Goal: Check status: Check status

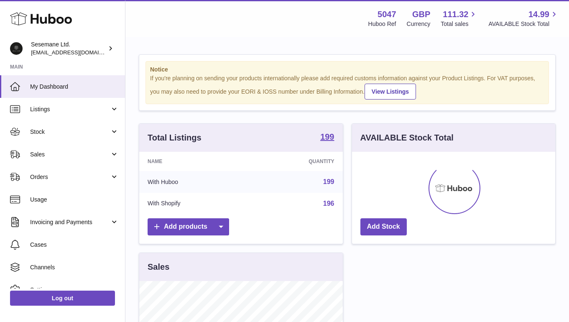
scroll to position [130, 203]
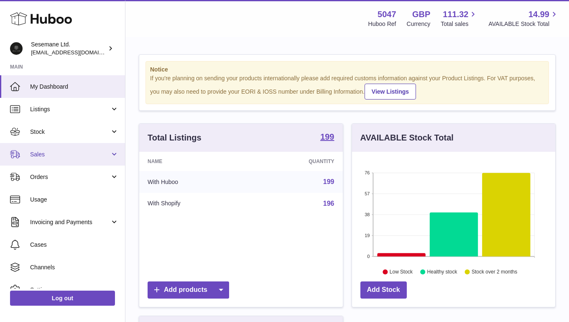
click at [54, 158] on link "Sales" at bounding box center [62, 154] width 125 height 23
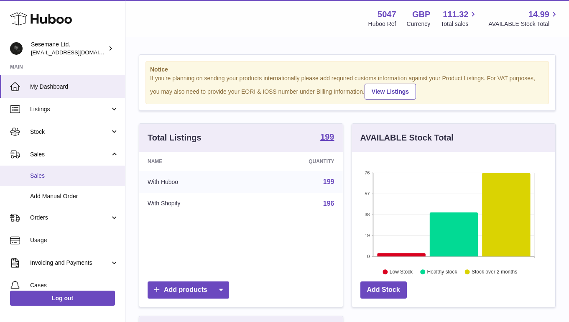
click at [41, 174] on span "Sales" at bounding box center [74, 176] width 89 height 8
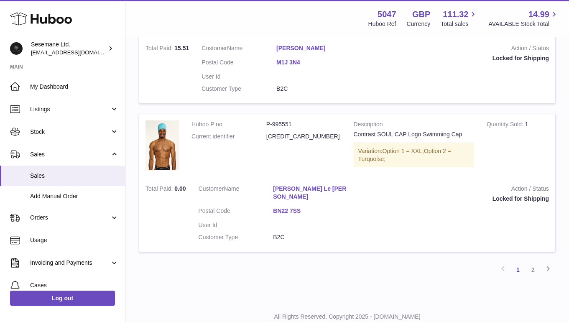
scroll to position [1368, 0]
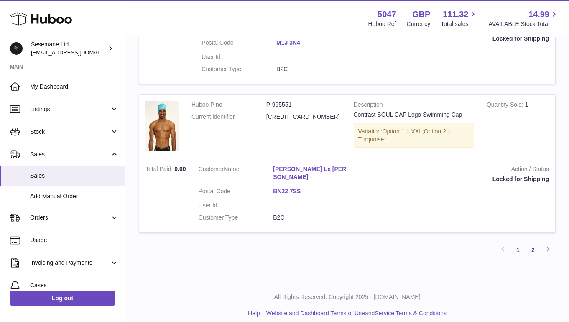
click at [532, 242] on link "2" at bounding box center [533, 249] width 15 height 15
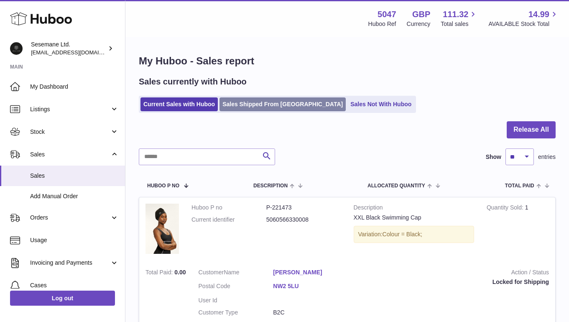
click at [252, 105] on link "Sales Shipped From [GEOGRAPHIC_DATA]" at bounding box center [282, 104] width 126 height 14
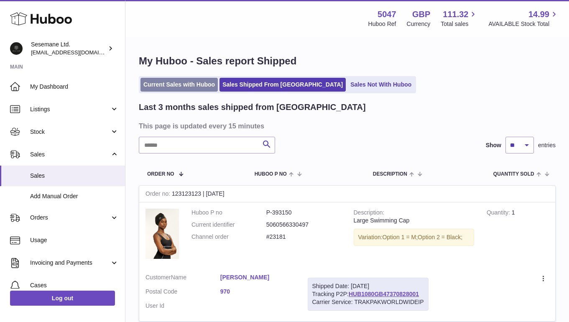
click at [184, 89] on link "Current Sales with Huboo" at bounding box center [178, 85] width 77 height 14
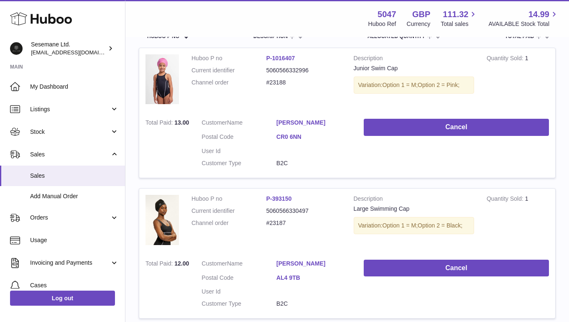
scroll to position [148, 0]
